Goal: Check status: Check status

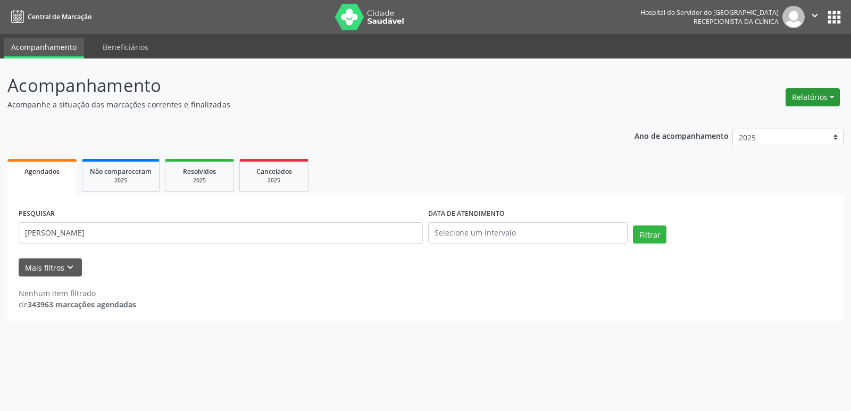
click at [811, 92] on button "Relatórios" at bounding box center [812, 97] width 54 height 18
click at [777, 121] on link "Agendamentos" at bounding box center [783, 120] width 114 height 15
select select "9"
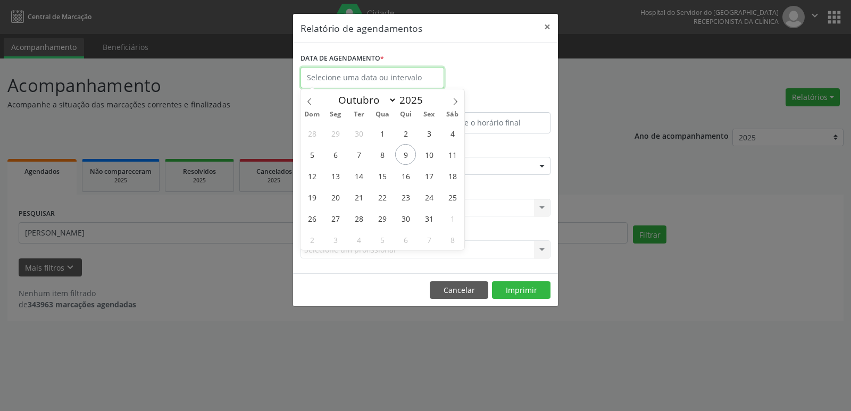
click at [416, 78] on input "text" at bounding box center [372, 77] width 144 height 21
click at [430, 154] on span "10" at bounding box center [428, 154] width 21 height 21
type input "[DATE]"
click at [430, 154] on span "10" at bounding box center [428, 154] width 21 height 21
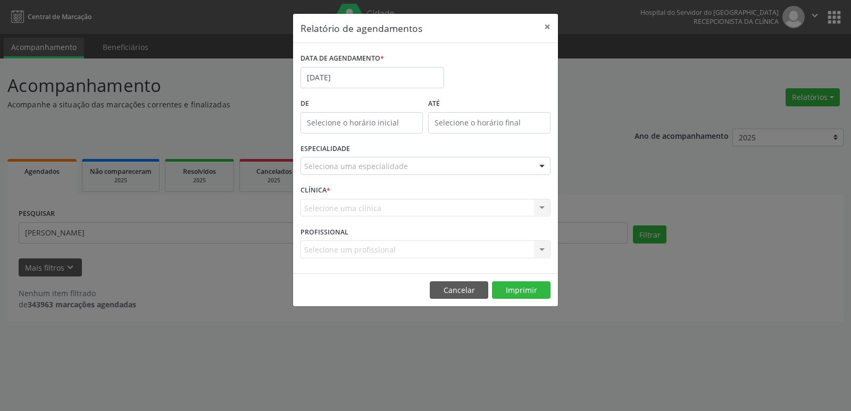
click at [505, 165] on div "Seleciona uma especialidade" at bounding box center [425, 166] width 250 height 18
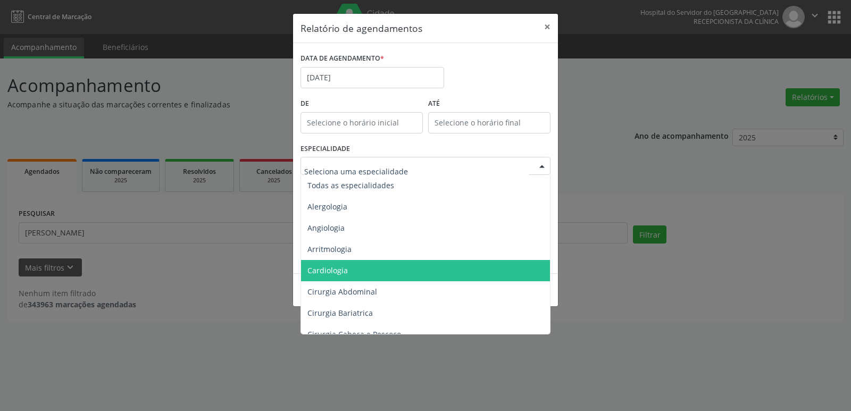
click at [486, 267] on span "Cardiologia" at bounding box center [426, 270] width 250 height 21
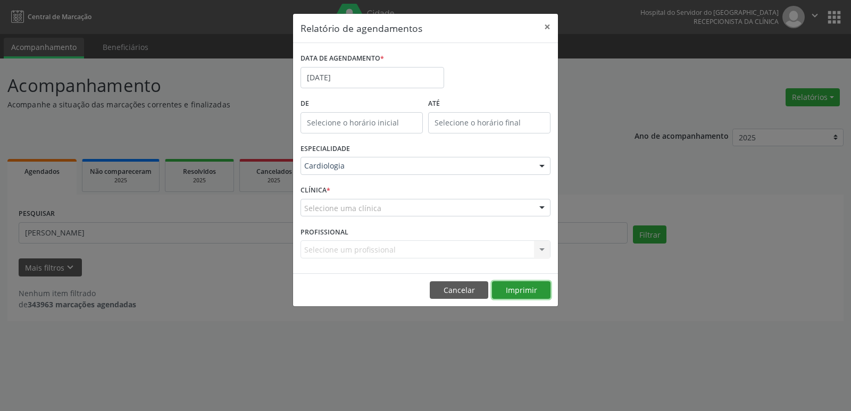
click at [505, 287] on button "Imprimir" at bounding box center [521, 290] width 58 height 18
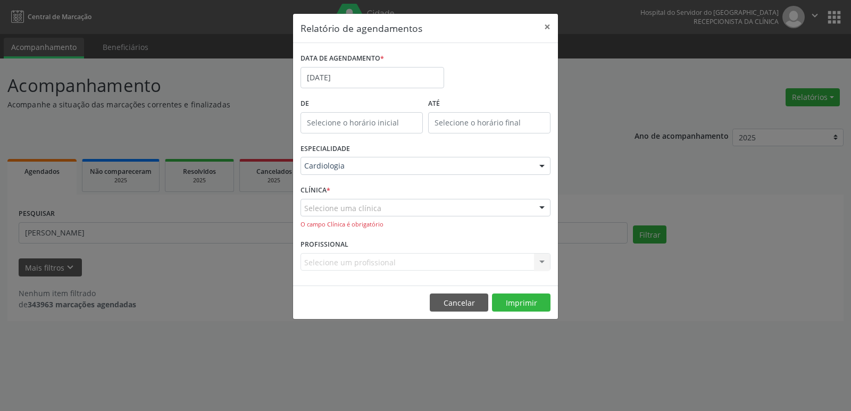
click at [517, 209] on div "Selecione uma clínica" at bounding box center [425, 208] width 250 height 18
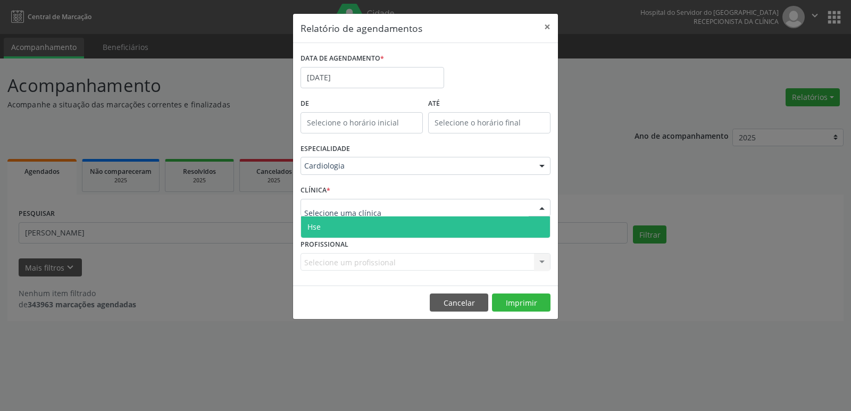
click at [511, 226] on span "Hse" at bounding box center [425, 226] width 249 height 21
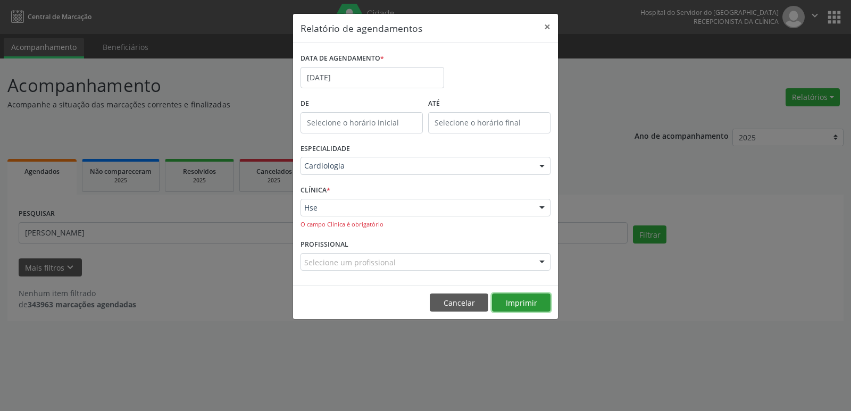
click at [521, 305] on button "Imprimir" at bounding box center [521, 302] width 58 height 18
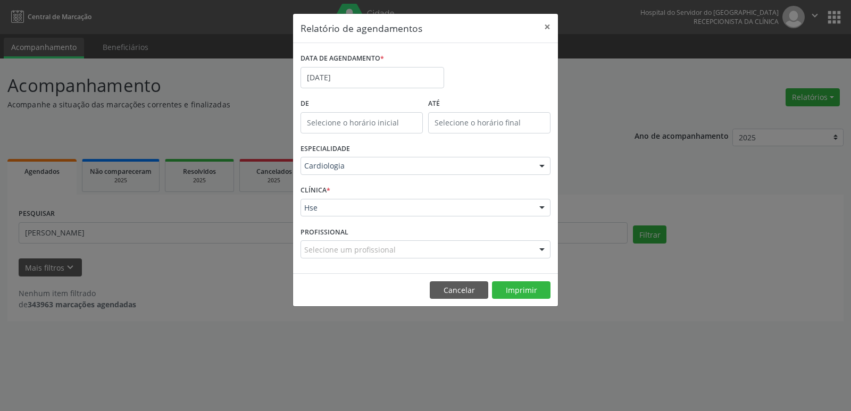
click at [498, 247] on div "Selecione um profissional" at bounding box center [425, 249] width 250 height 18
click at [625, 179] on div "Relatório de agendamentos × DATA DE AGENDAMENTO * [DATE] De ATÉ ESPECIALIDADE C…" at bounding box center [425, 205] width 851 height 411
click at [527, 287] on button "Imprimir" at bounding box center [521, 290] width 58 height 18
click at [545, 28] on button "×" at bounding box center [546, 27] width 21 height 26
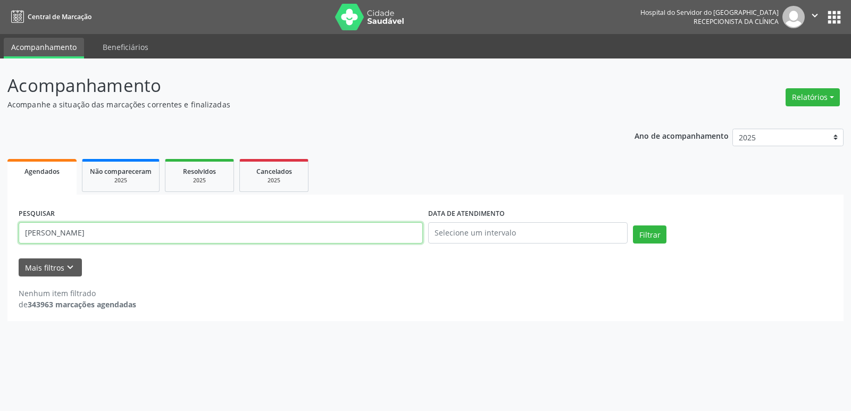
click at [242, 236] on input "[PERSON_NAME]" at bounding box center [221, 232] width 404 height 21
type input "m"
click at [793, 95] on button "Relatórios" at bounding box center [812, 97] width 54 height 18
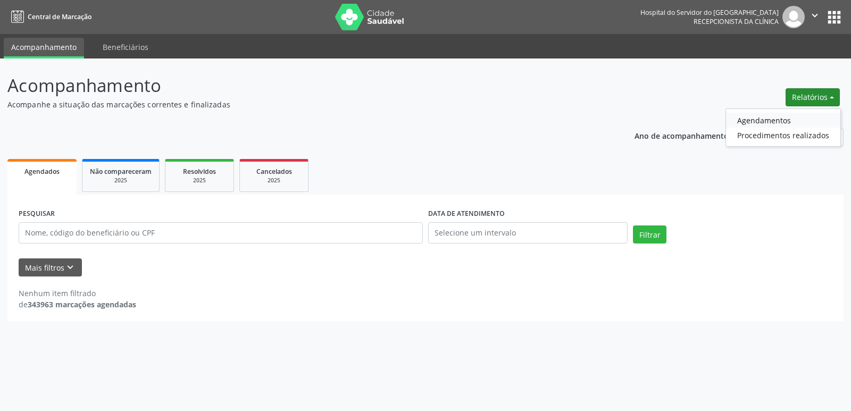
click at [763, 119] on link "Agendamentos" at bounding box center [783, 120] width 114 height 15
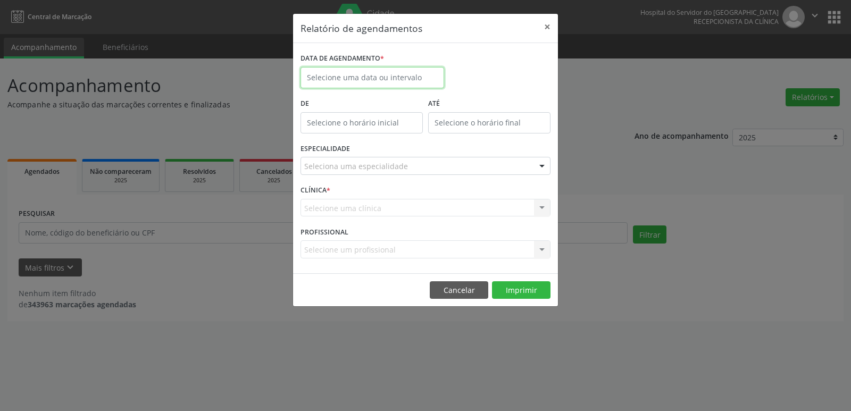
click at [425, 77] on input "text" at bounding box center [372, 77] width 144 height 21
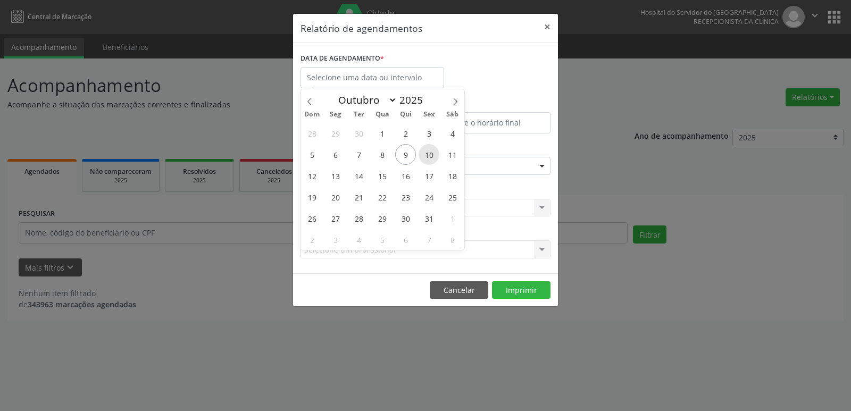
click at [430, 152] on span "10" at bounding box center [428, 154] width 21 height 21
type input "[DATE]"
click at [430, 152] on span "10" at bounding box center [428, 154] width 21 height 21
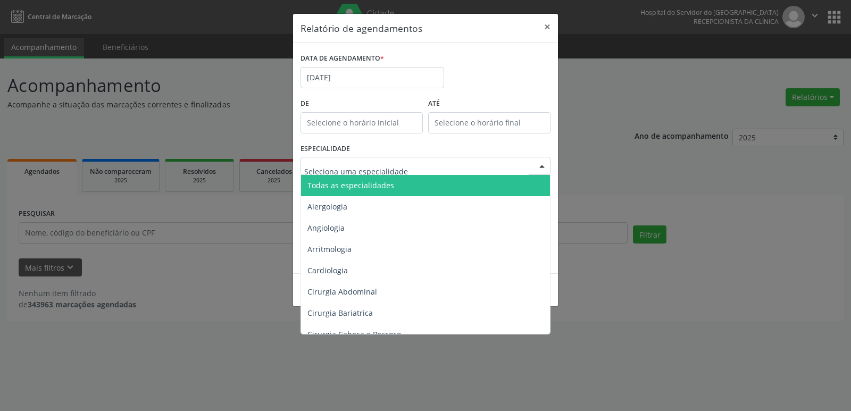
click at [526, 165] on div at bounding box center [425, 166] width 250 height 18
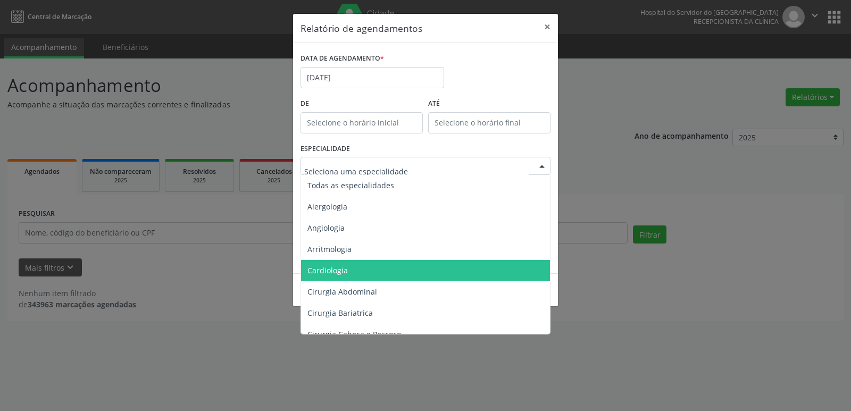
click at [508, 264] on span "Cardiologia" at bounding box center [426, 270] width 250 height 21
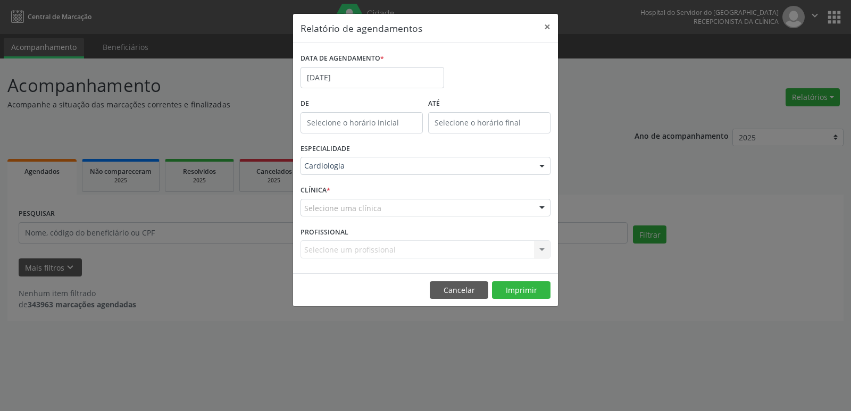
click at [527, 209] on div "Selecione uma clínica" at bounding box center [425, 208] width 250 height 18
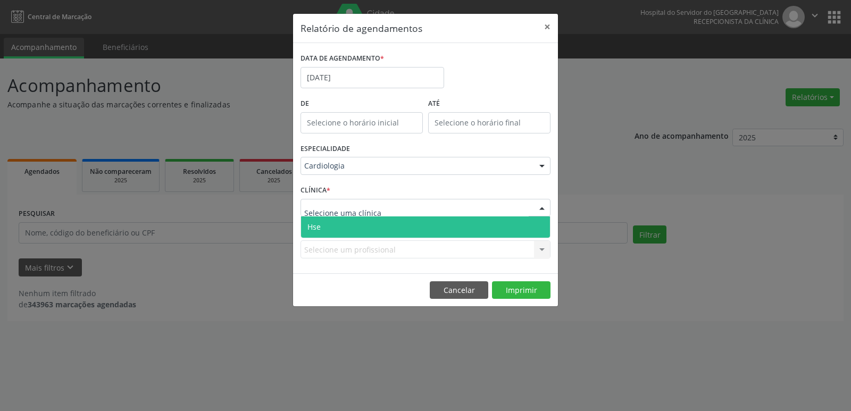
click at [532, 228] on span "Hse" at bounding box center [425, 226] width 249 height 21
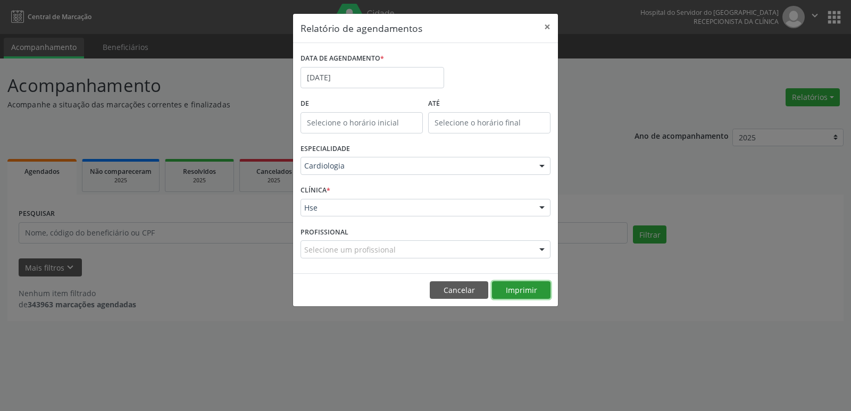
click at [527, 293] on button "Imprimir" at bounding box center [521, 290] width 58 height 18
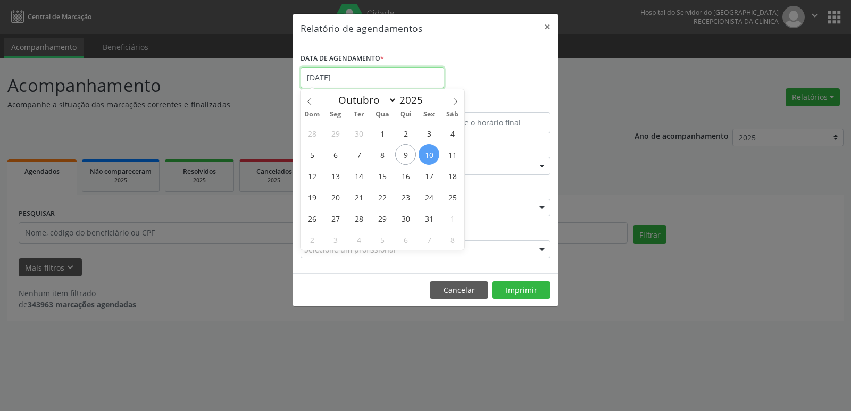
click at [424, 82] on input "[DATE]" at bounding box center [372, 77] width 144 height 21
click at [408, 153] on span "9" at bounding box center [405, 154] width 21 height 21
type input "09/10/2025"
click at [408, 153] on span "9" at bounding box center [405, 154] width 21 height 21
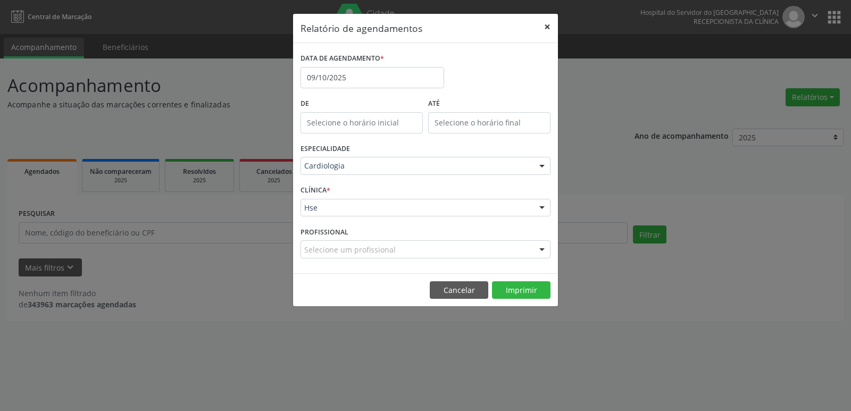
click at [549, 27] on button "×" at bounding box center [546, 27] width 21 height 26
